Goal: Find specific page/section: Find specific page/section

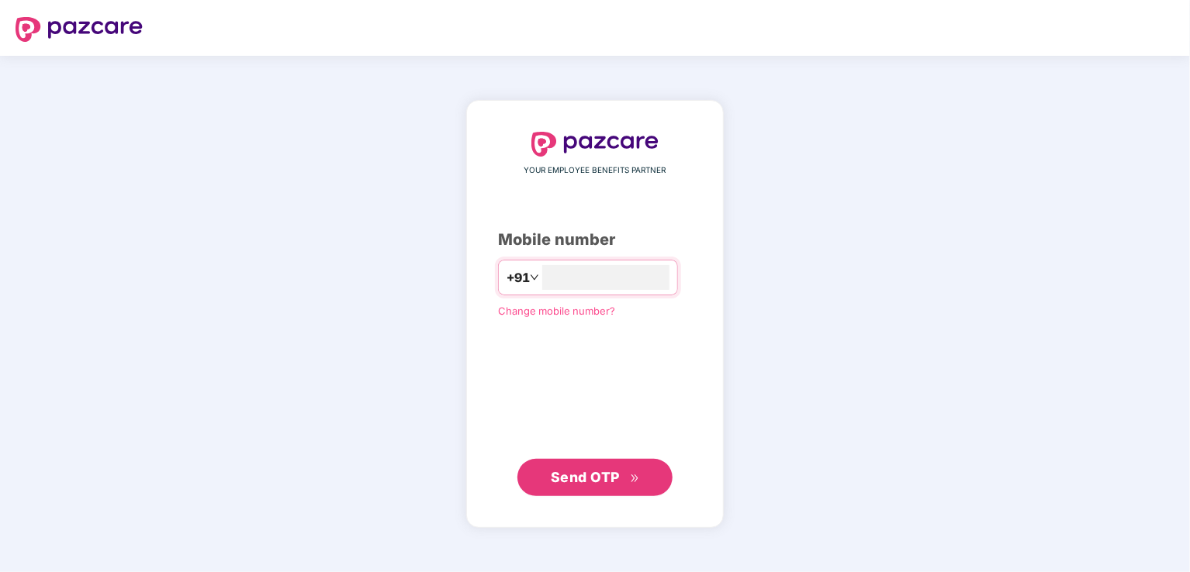
type input "**********"
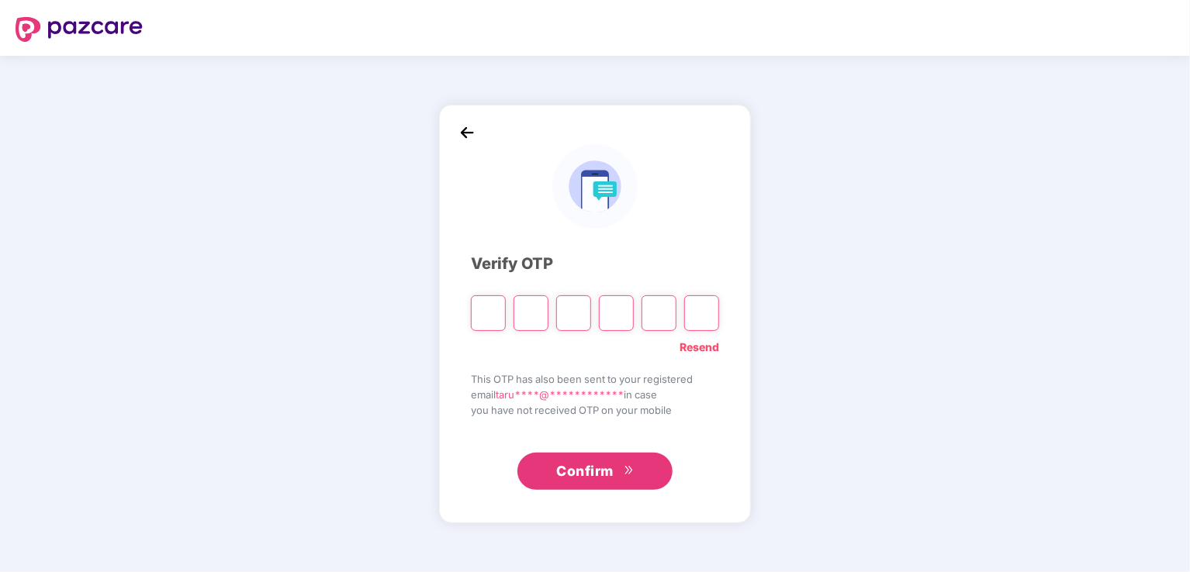
type input "*"
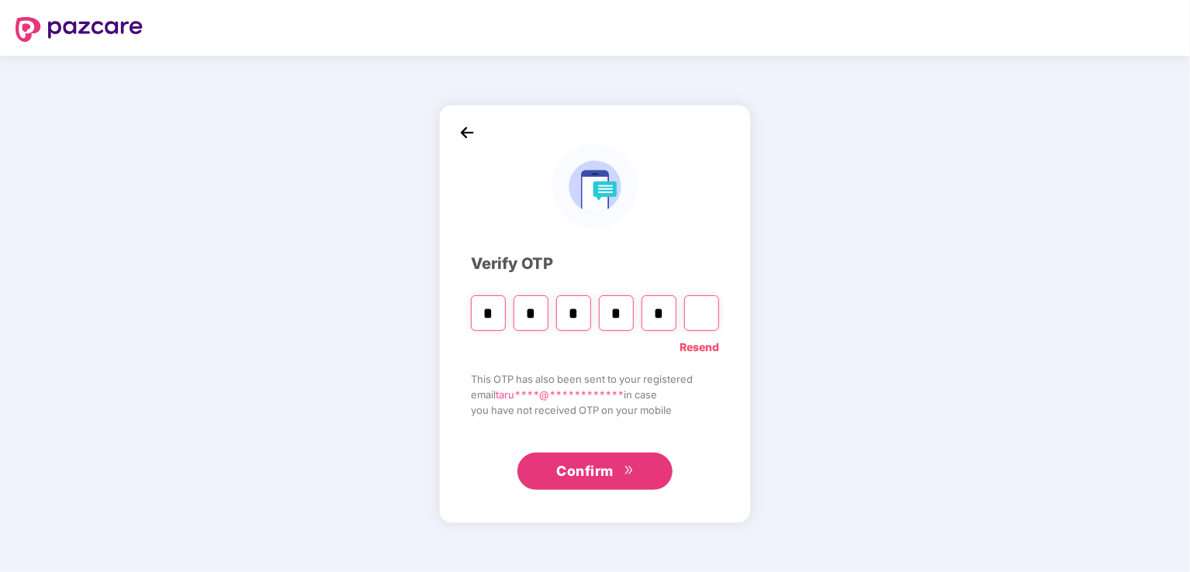
type input "*"
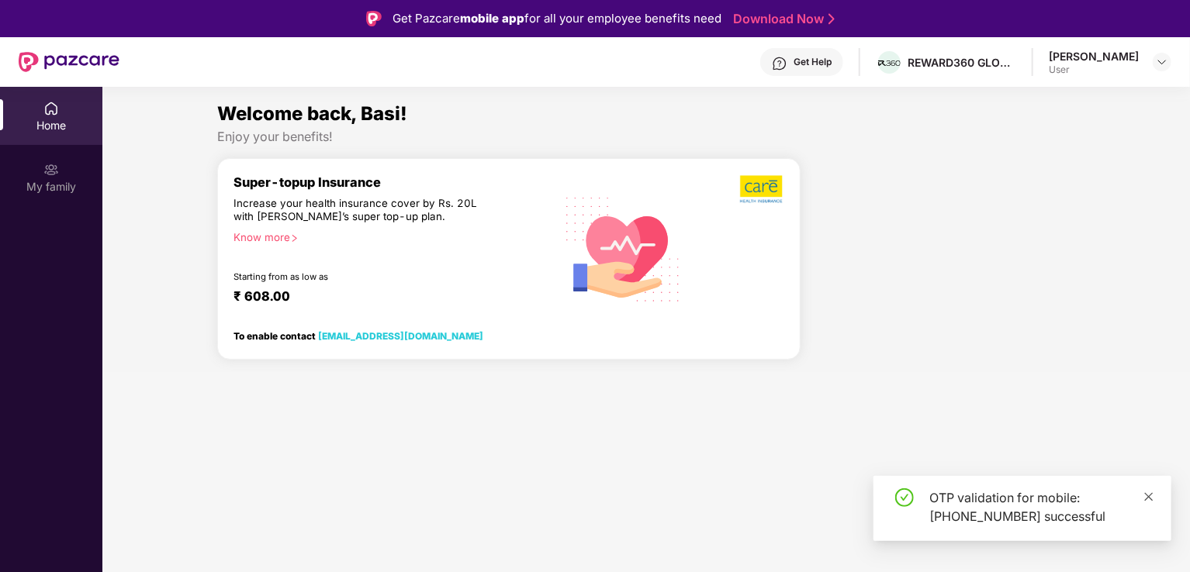
click at [1150, 495] on icon "close" at bounding box center [1149, 497] width 9 height 9
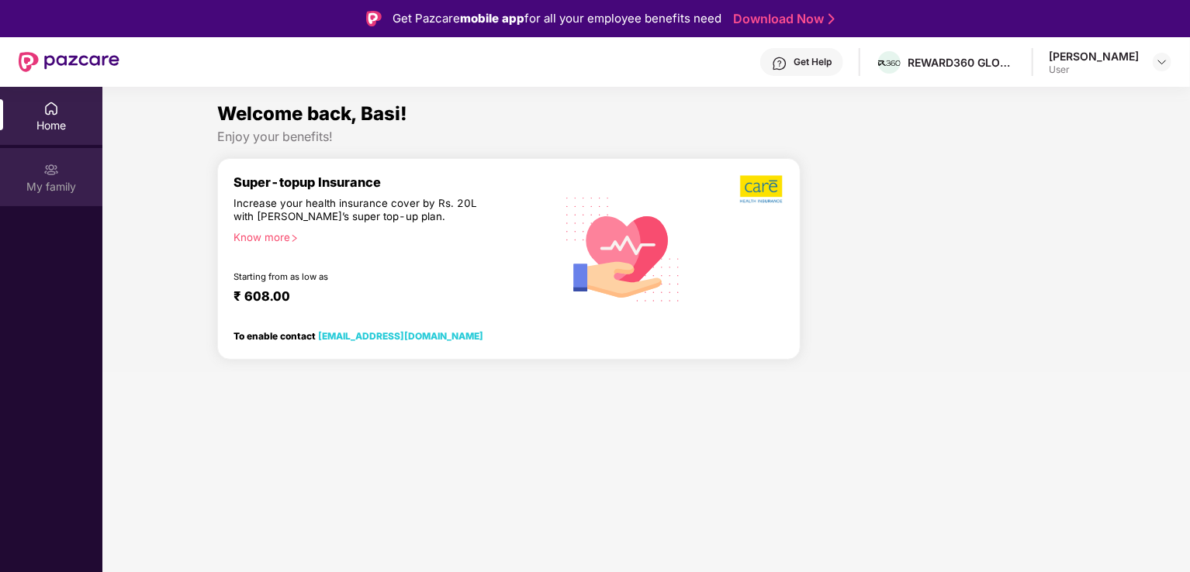
click at [53, 171] on img at bounding box center [51, 170] width 16 height 16
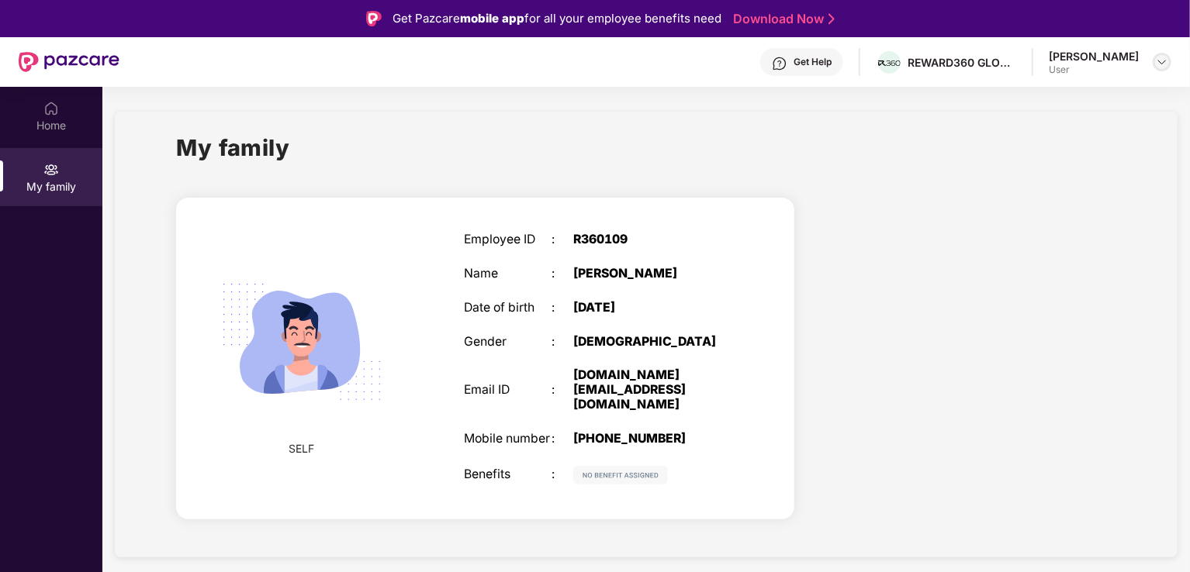
click at [1161, 61] on img at bounding box center [1162, 62] width 12 height 12
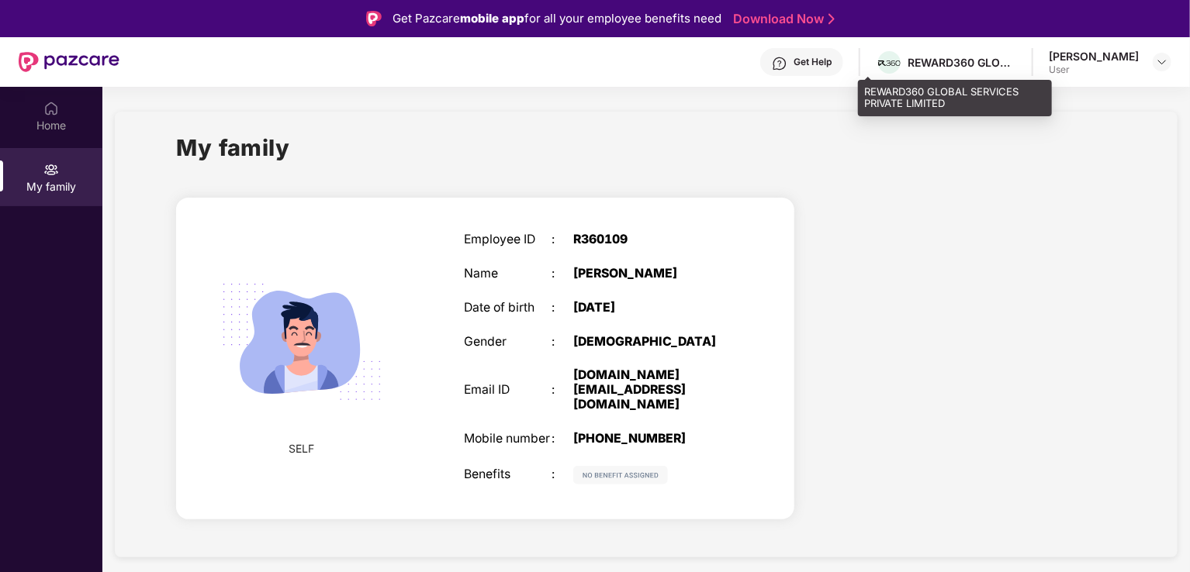
click at [908, 68] on div "REWARD360 GLOBAL SERVICES PRIVATE LIMITED" at bounding box center [962, 62] width 109 height 15
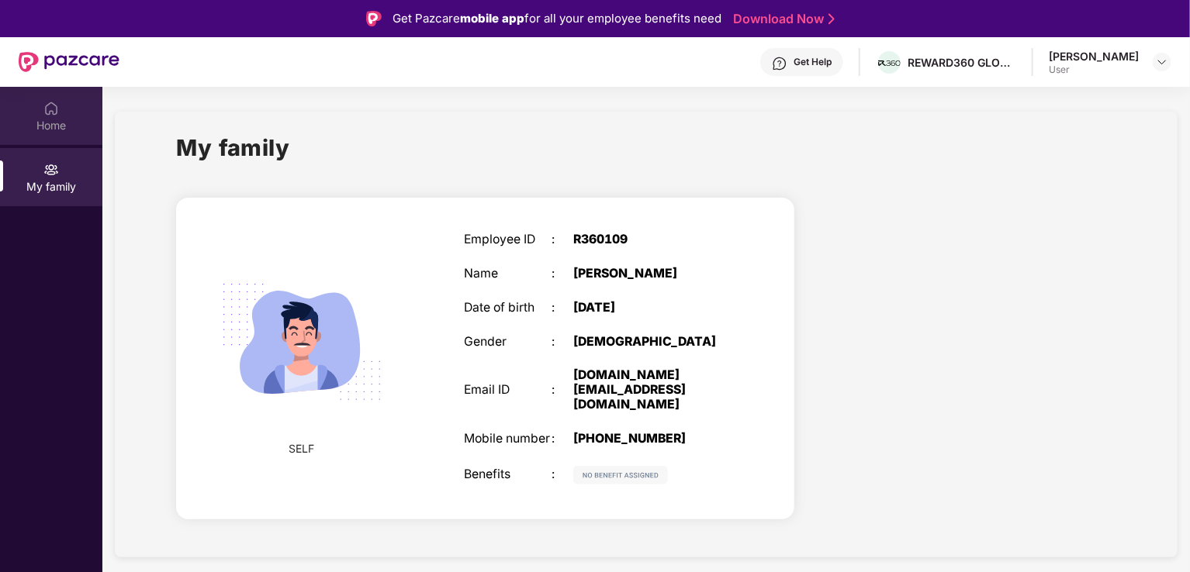
click at [57, 109] on img at bounding box center [51, 109] width 16 height 16
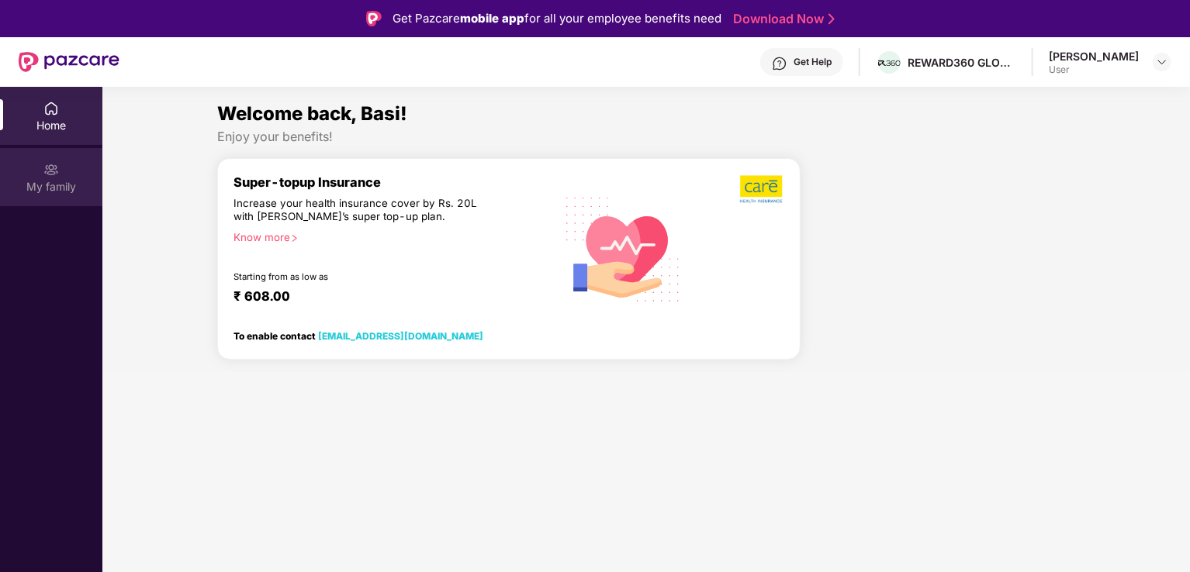
click at [43, 179] on div "My family" at bounding box center [51, 187] width 102 height 16
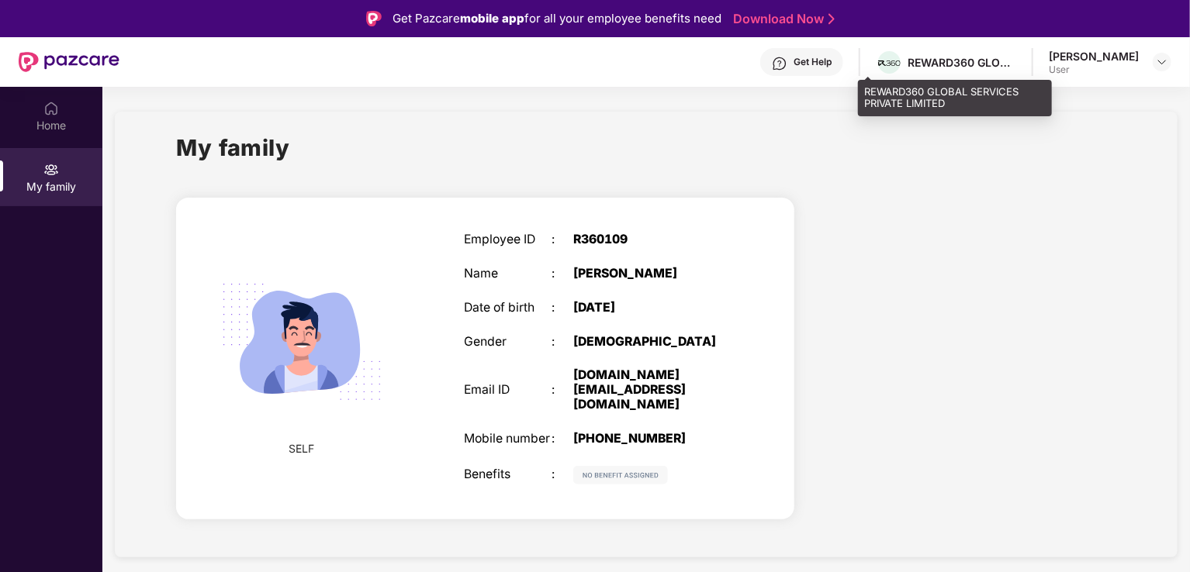
click at [908, 61] on div "REWARD360 GLOBAL SERVICES PRIVATE LIMITED" at bounding box center [962, 62] width 109 height 15
click at [878, 61] on img at bounding box center [889, 64] width 22 height 6
